Goal: Navigation & Orientation: Understand site structure

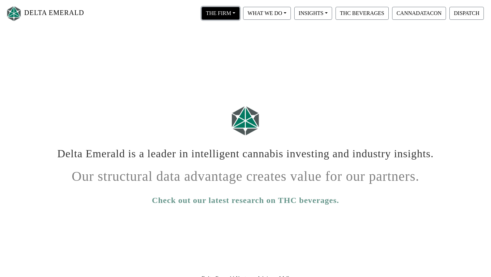
click at [227, 9] on button "THE FIRM" at bounding box center [221, 13] width 38 height 13
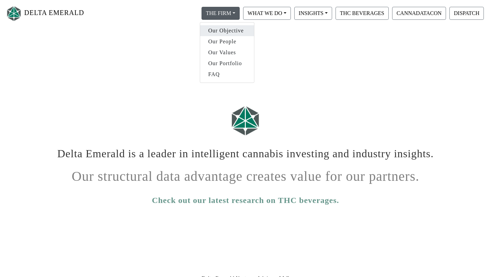
click at [220, 26] on link "Our Objective" at bounding box center [227, 30] width 54 height 11
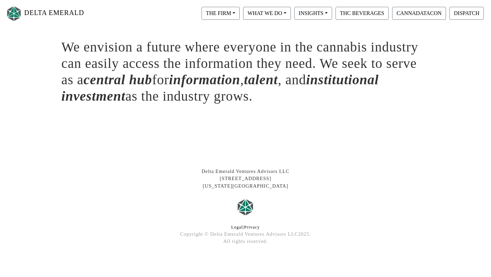
scroll to position [173, 0]
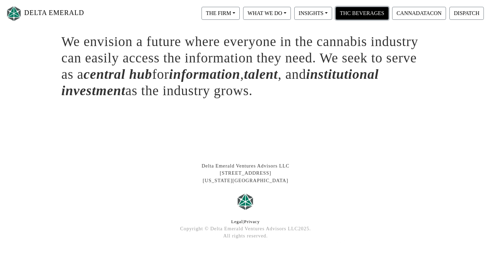
click at [354, 17] on button "THC BEVERAGES" at bounding box center [362, 13] width 53 height 13
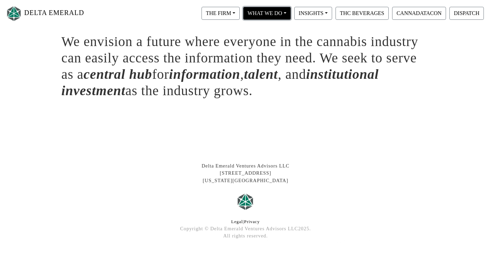
click at [272, 13] on button "WHAT WE DO" at bounding box center [267, 13] width 48 height 13
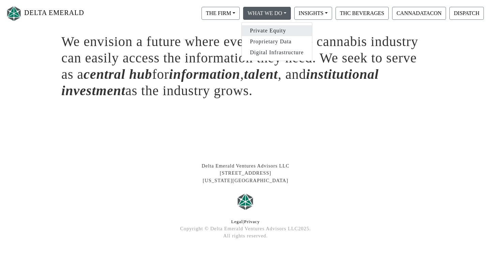
click at [269, 29] on link "Private Equity" at bounding box center [277, 30] width 70 height 11
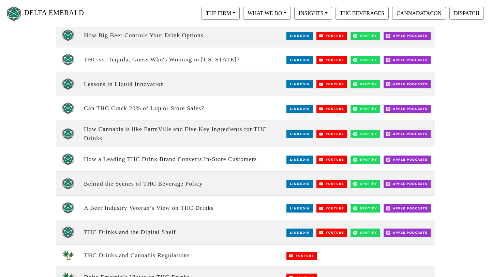
scroll to position [118, 0]
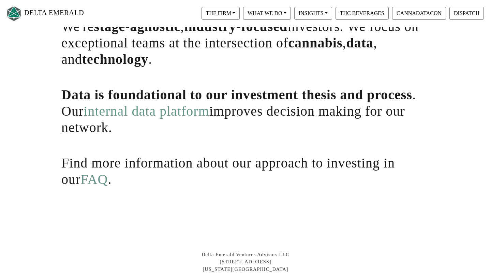
scroll to position [192, 0]
